Goal: Find specific page/section: Find specific page/section

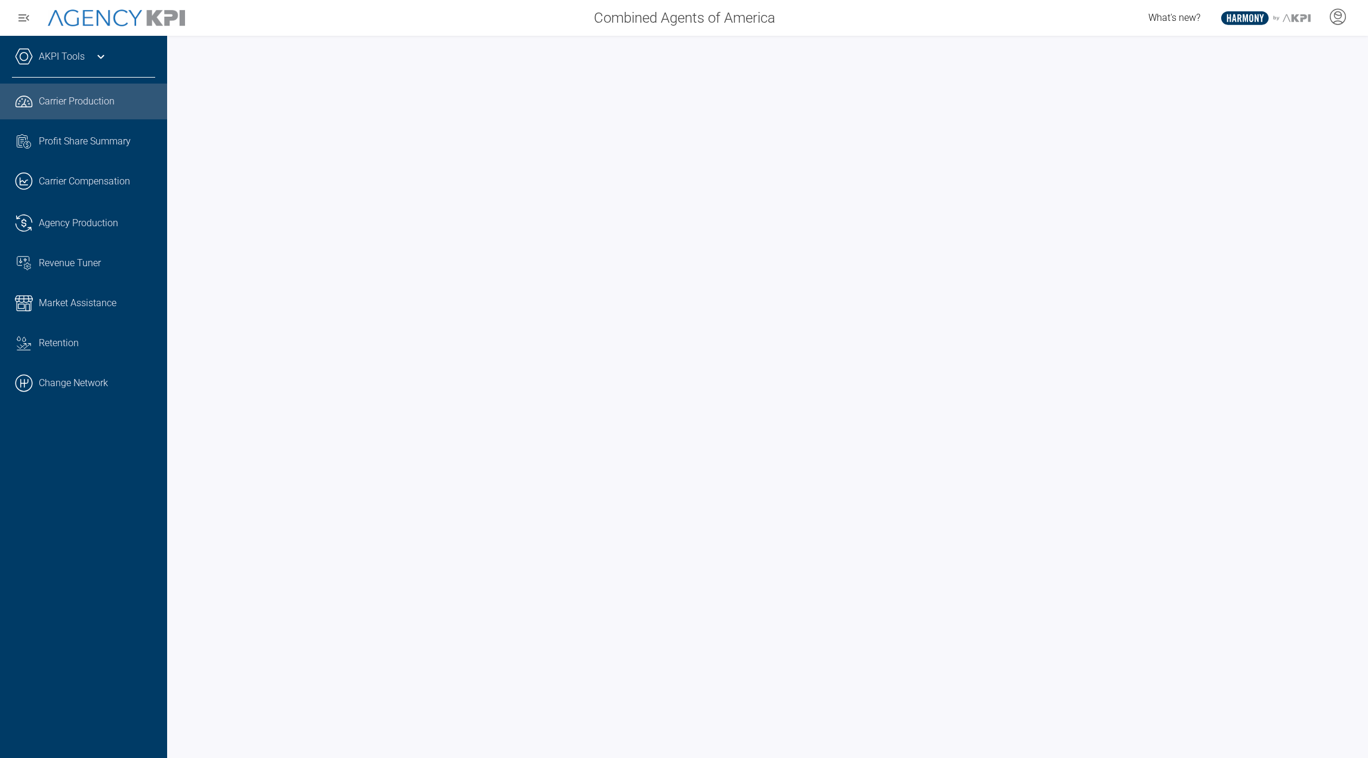
click at [85, 112] on div "Combined Agents of America What's new? .st0{fill:#003B66;} .st1{fill:#FFFFFF;} …" at bounding box center [684, 379] width 1368 height 758
